Goal: Learn about a topic

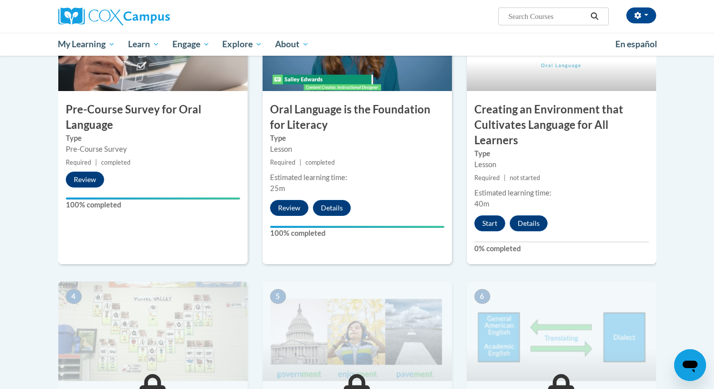
scroll to position [268, 0]
click at [489, 218] on button "Start" at bounding box center [489, 224] width 31 height 16
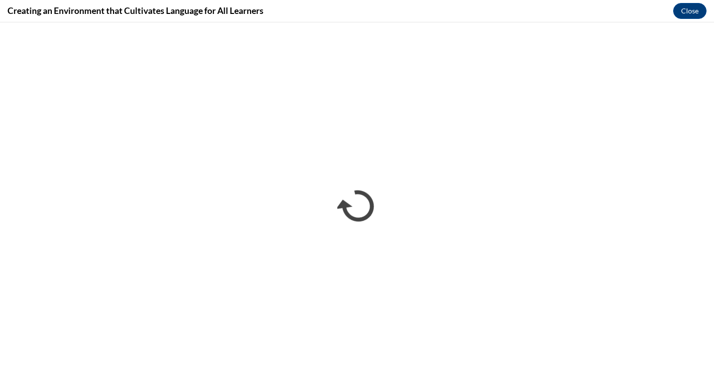
scroll to position [0, 0]
